Goal: Navigation & Orientation: Understand site structure

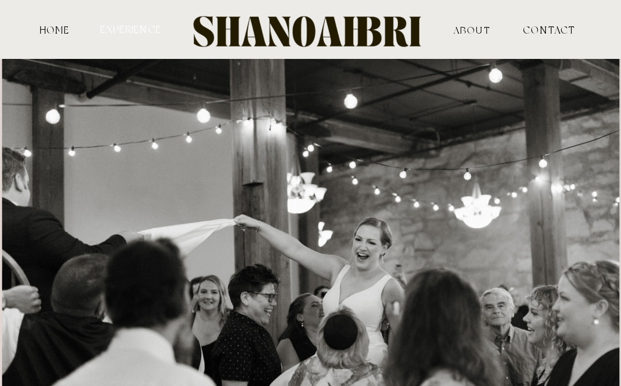
click at [122, 30] on nav "experience" at bounding box center [131, 29] width 64 height 10
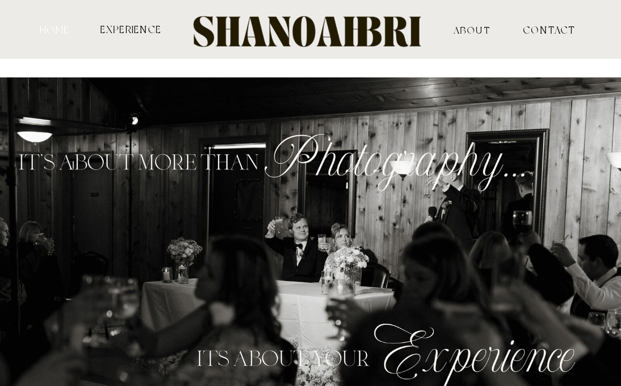
click at [64, 30] on nav "HOME" at bounding box center [55, 30] width 34 height 10
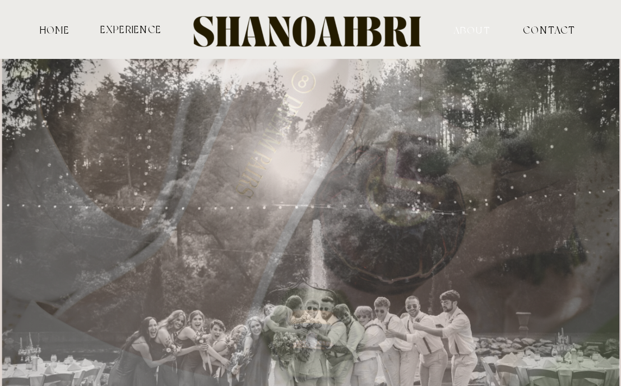
click at [485, 29] on nav "ABOUT" at bounding box center [472, 30] width 102 height 10
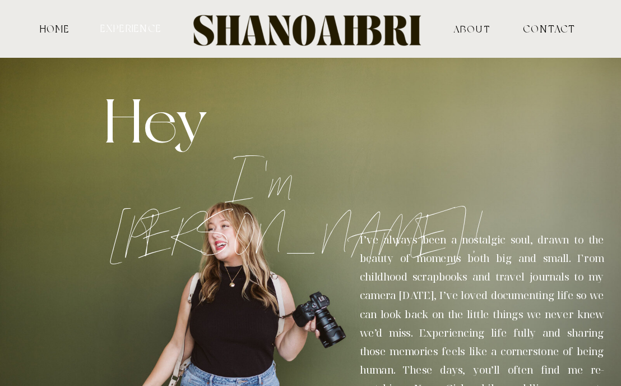
click at [155, 26] on nav "experience" at bounding box center [131, 28] width 64 height 10
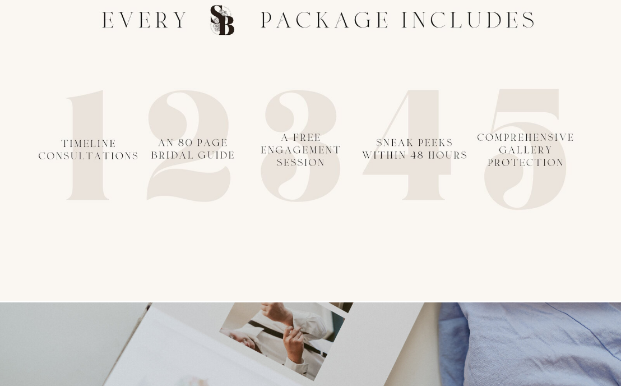
scroll to position [1736, 0]
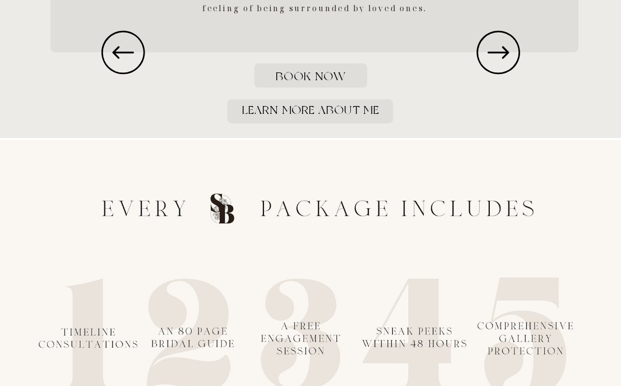
click at [477, 52] on icon at bounding box center [499, 52] width 44 height 44
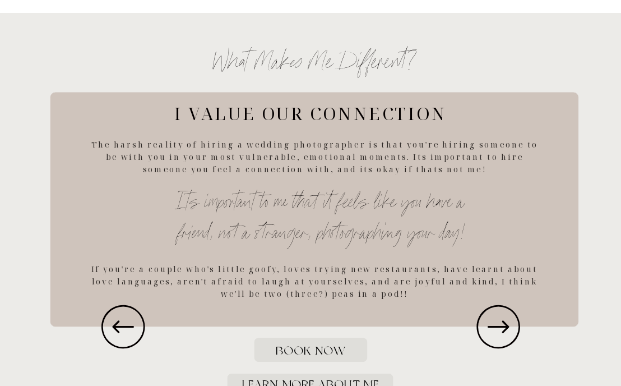
scroll to position [1484, 0]
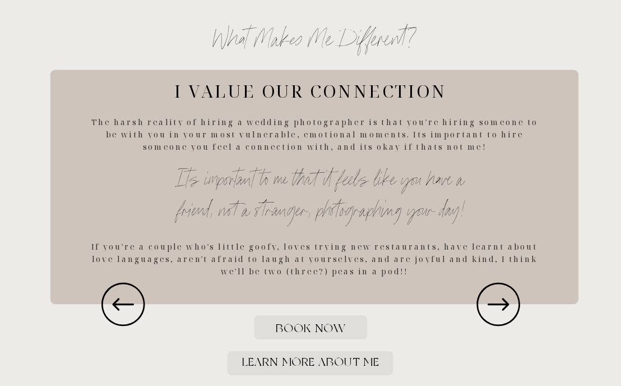
click at [501, 308] on icon at bounding box center [499, 304] width 52 height 52
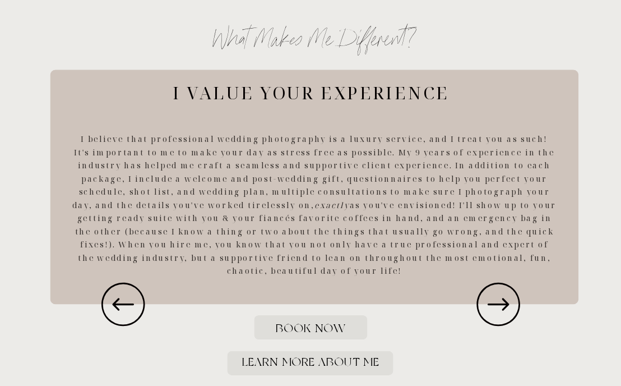
click at [501, 308] on icon at bounding box center [499, 304] width 52 height 52
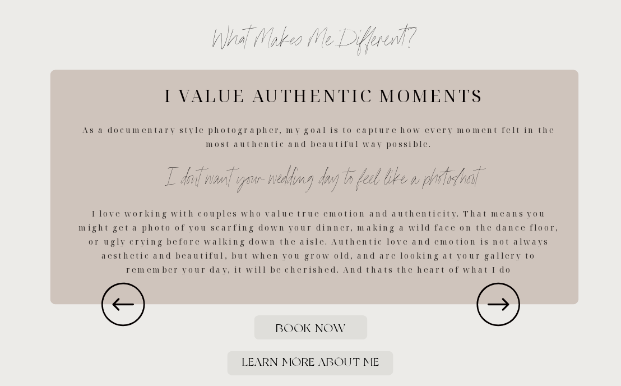
click at [500, 308] on icon at bounding box center [499, 304] width 52 height 52
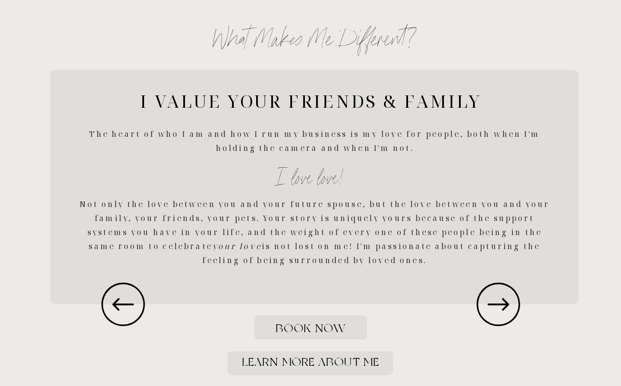
click at [500, 308] on icon at bounding box center [499, 304] width 52 height 52
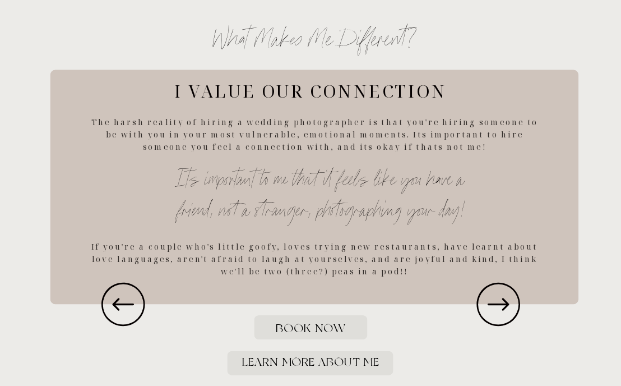
click at [500, 308] on icon at bounding box center [499, 304] width 52 height 52
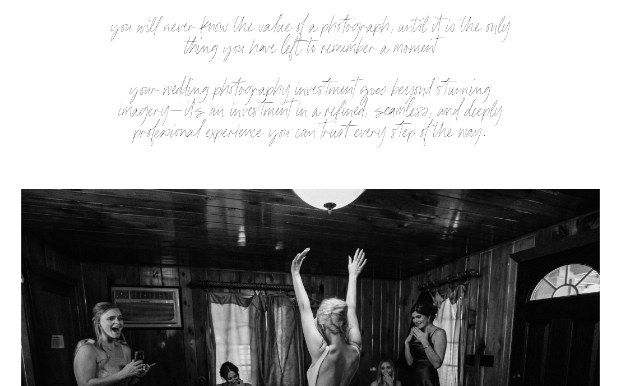
scroll to position [0, 0]
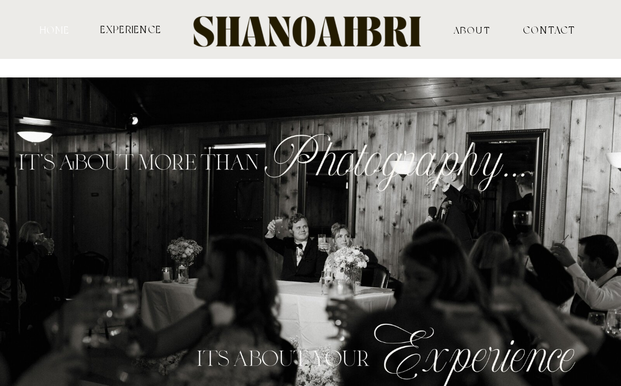
click at [58, 30] on nav "HOME" at bounding box center [55, 30] width 34 height 10
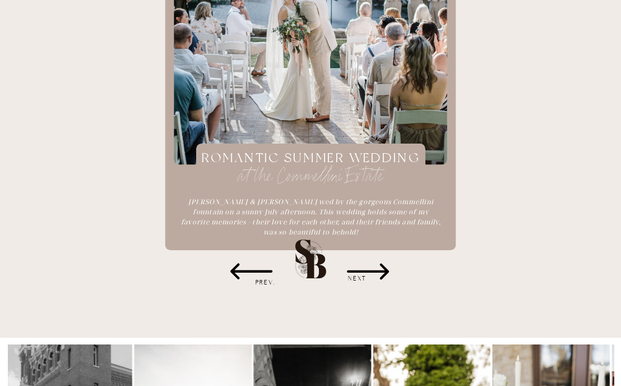
scroll to position [1504, 0]
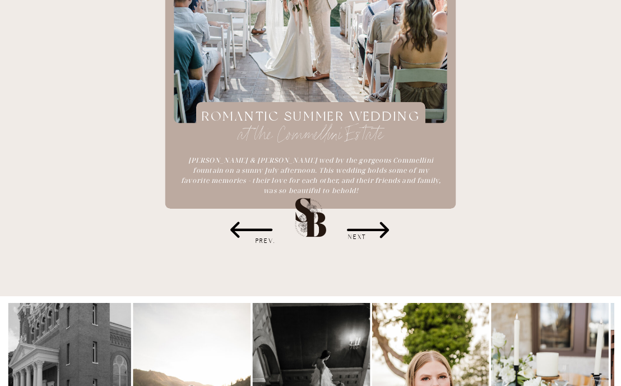
click at [374, 216] on icon at bounding box center [368, 230] width 52 height 52
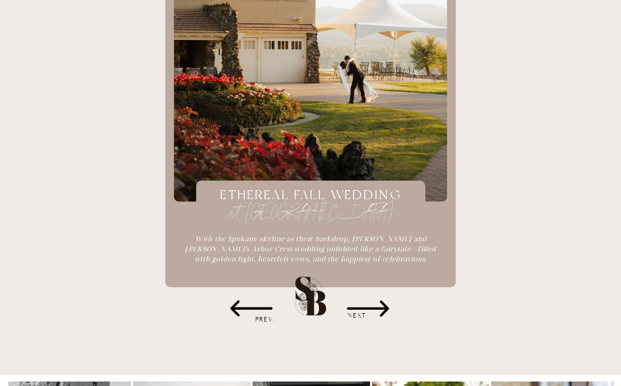
scroll to position [1425, 0]
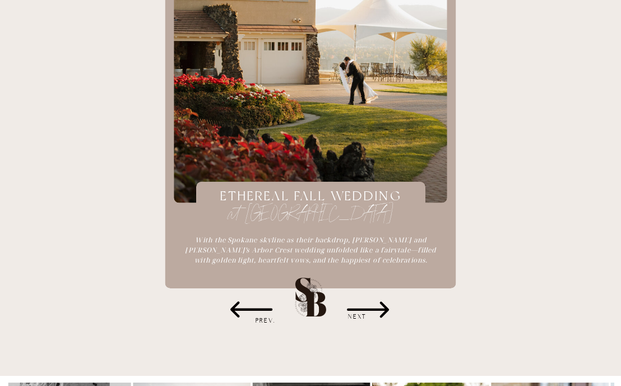
click at [383, 309] on icon at bounding box center [368, 310] width 42 height 16
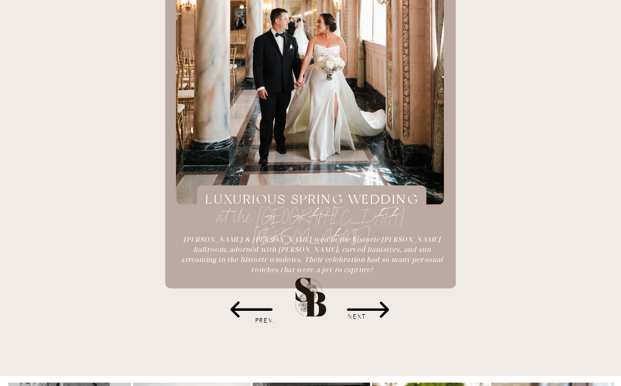
click at [383, 309] on icon at bounding box center [368, 310] width 42 height 16
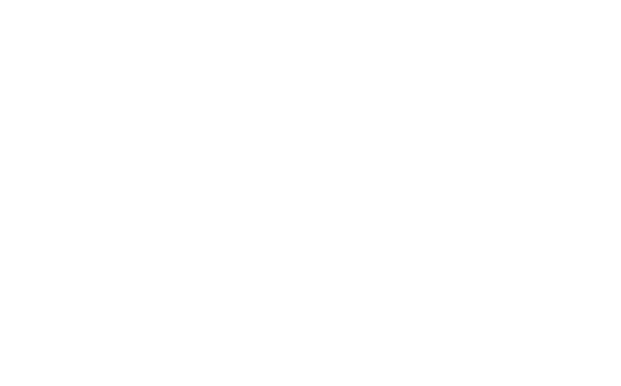
scroll to position [4665, 0]
